Goal: Information Seeking & Learning: Learn about a topic

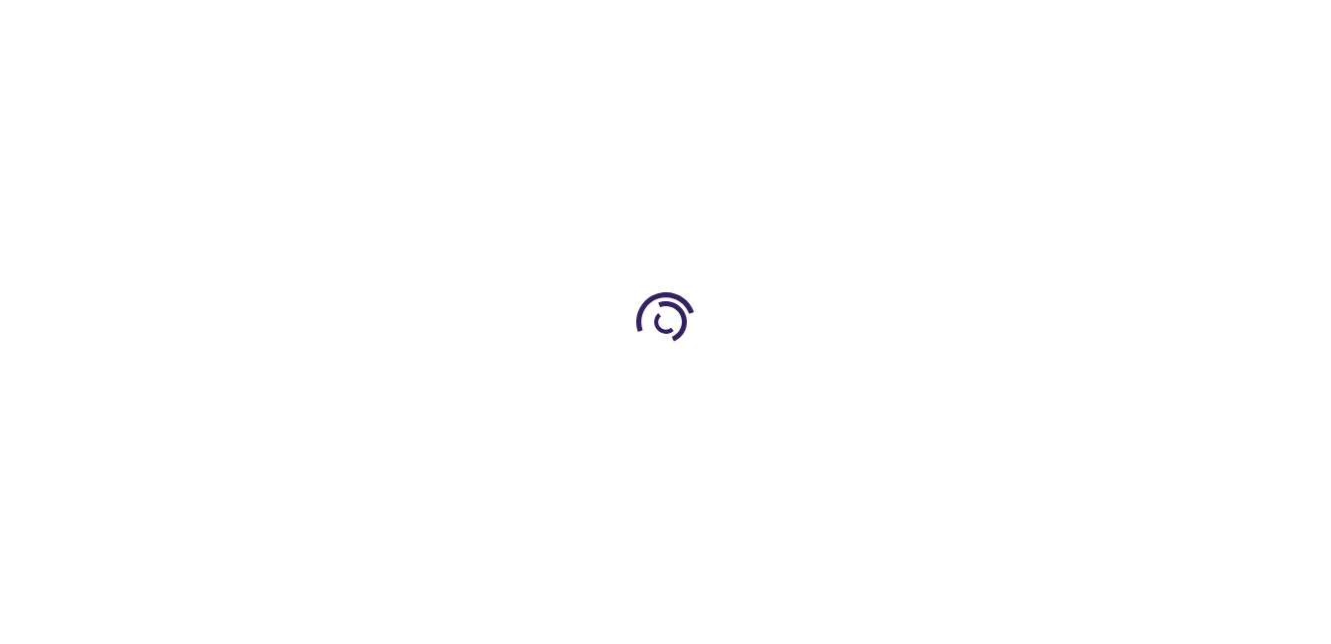
type input "0"
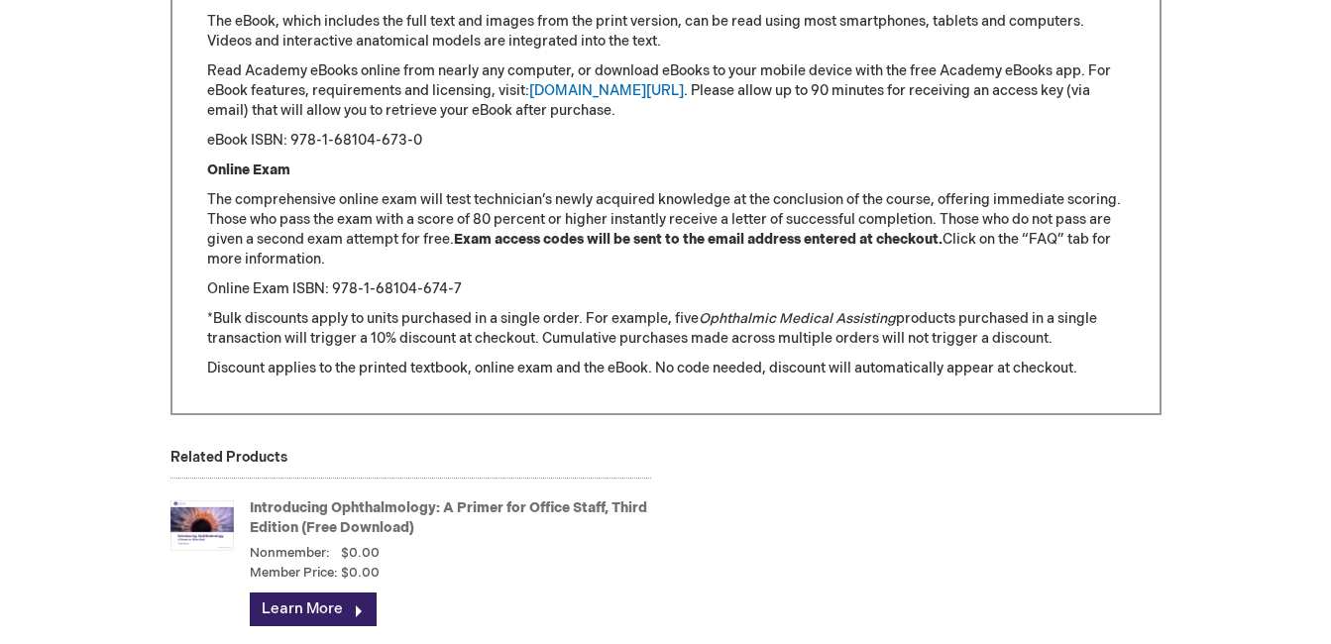
scroll to position [2775, 0]
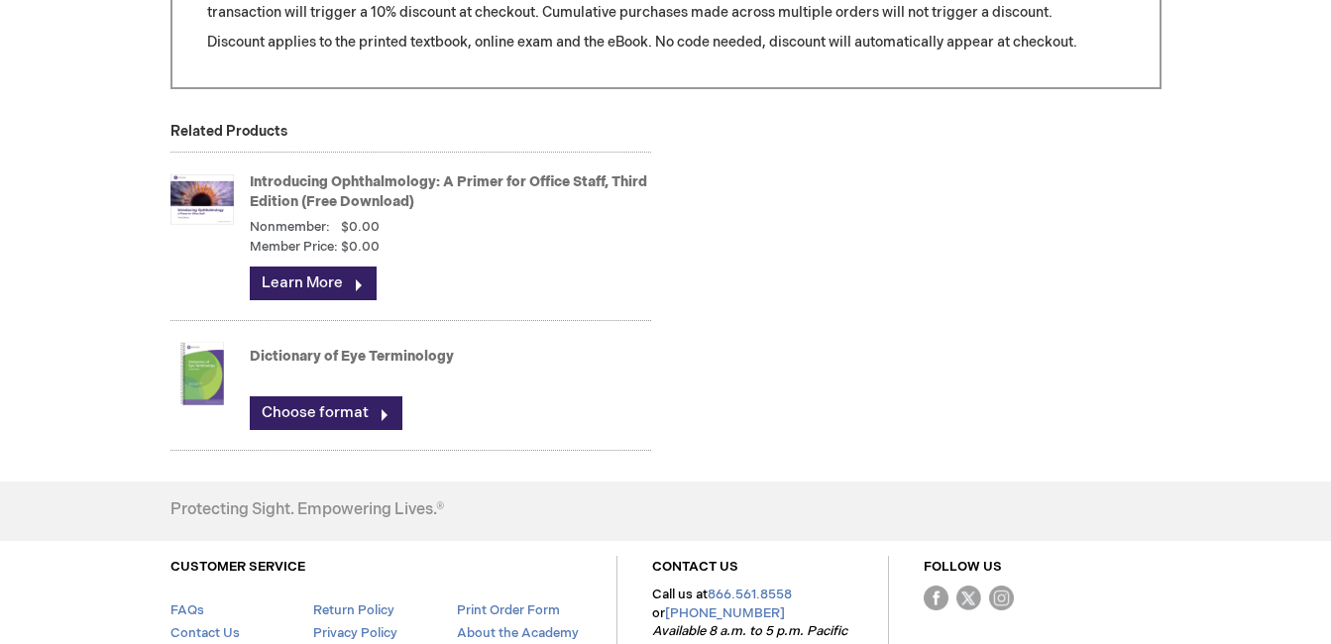
click at [343, 349] on link "Dictionary of Eye Terminology" at bounding box center [352, 356] width 204 height 17
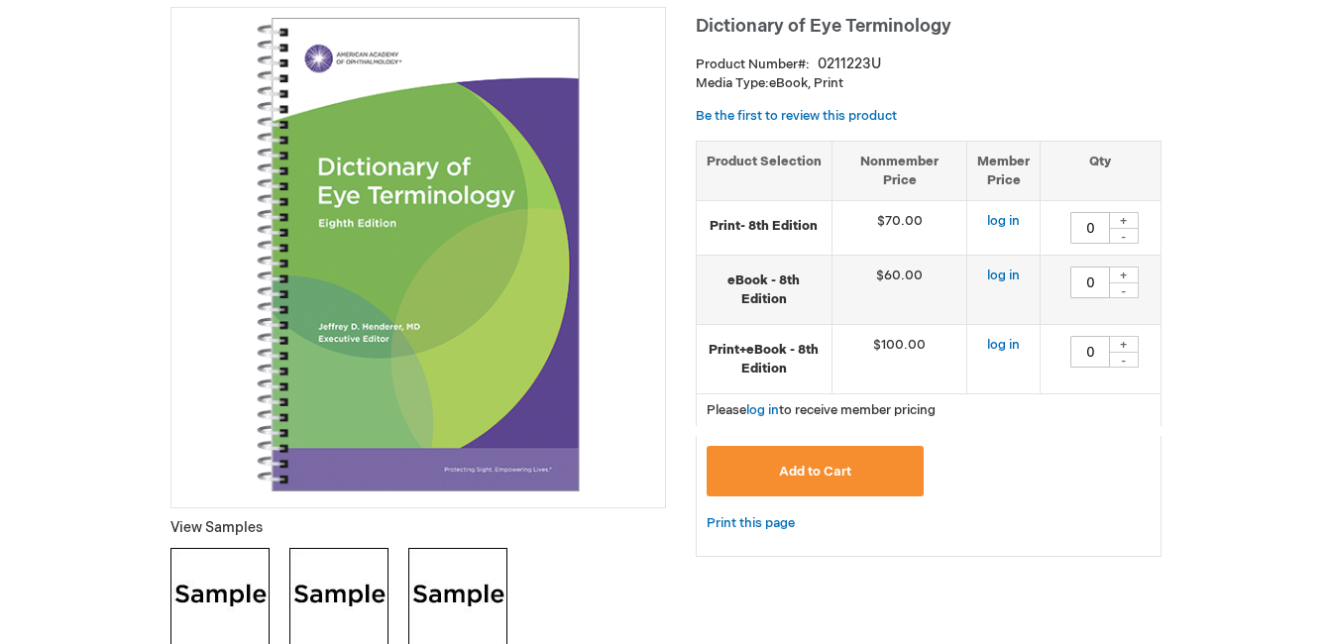
scroll to position [297, 0]
